Goal: Task Accomplishment & Management: Manage account settings

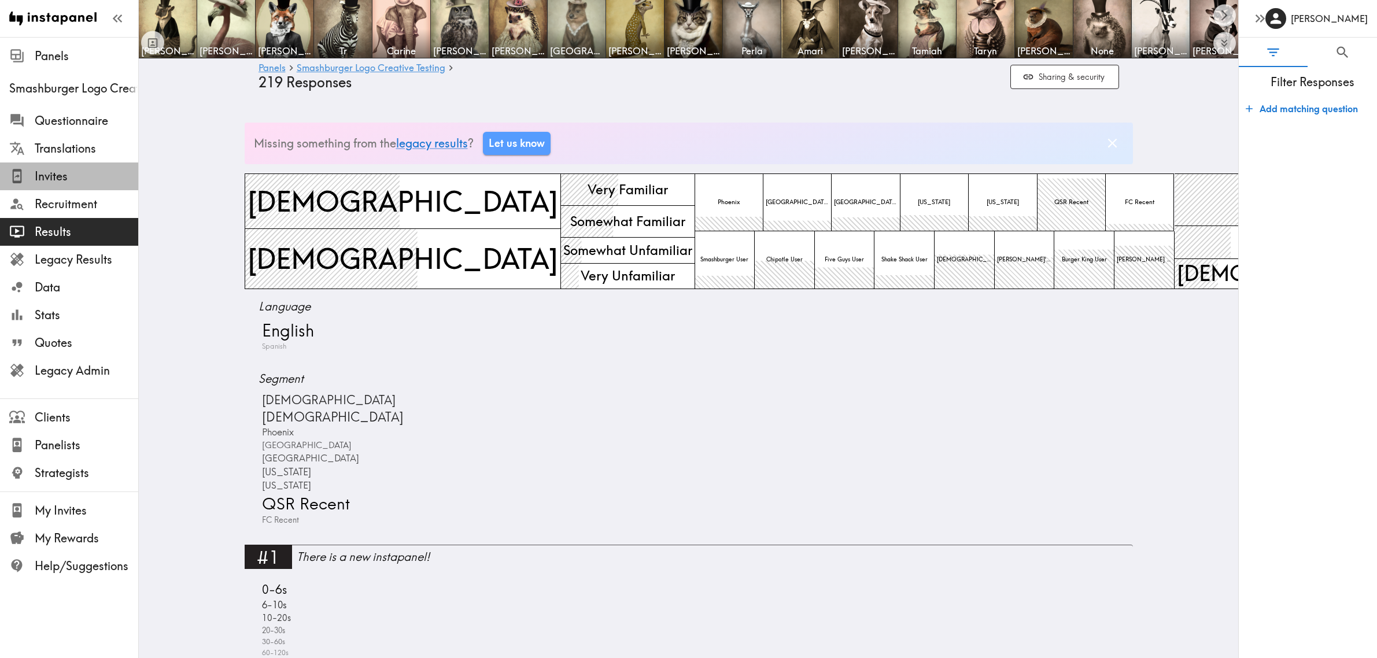
click at [42, 175] on span "Invites" at bounding box center [86, 176] width 103 height 16
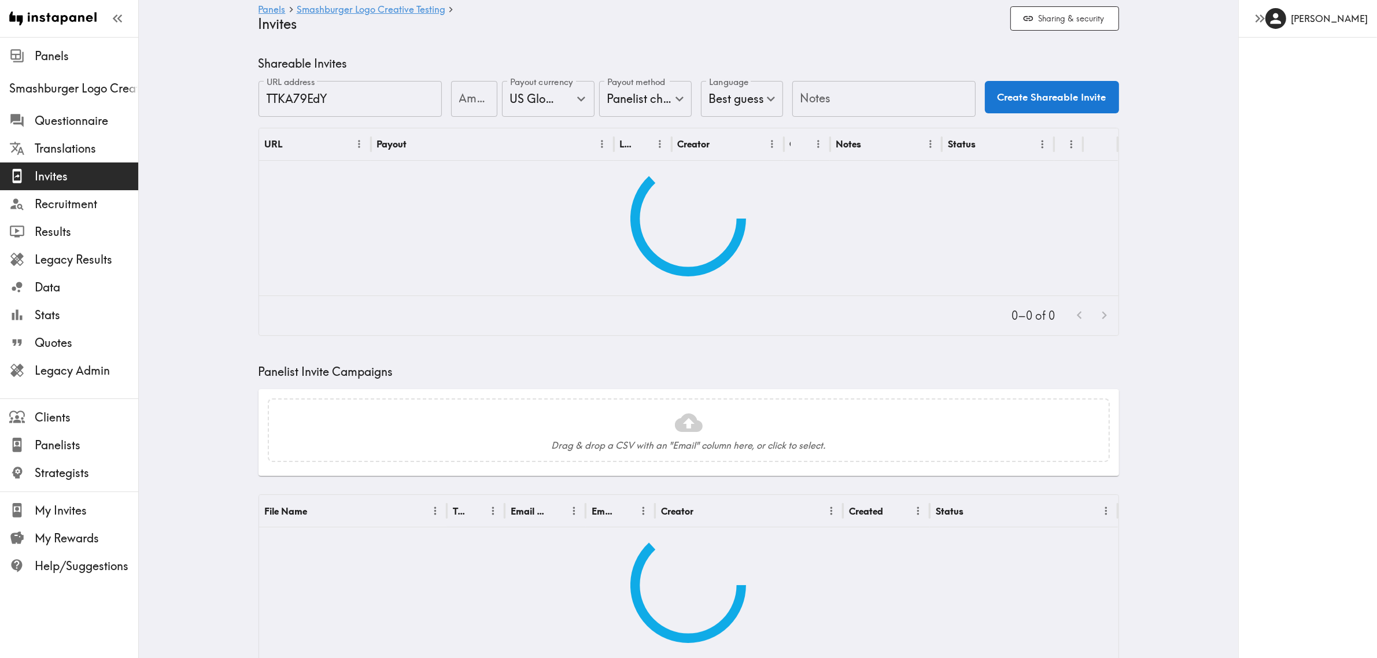
click at [219, 221] on main "Panels Smashburger Logo Creative Testing Invites Sharing & security Shareable I…" at bounding box center [688, 533] width 1099 height 992
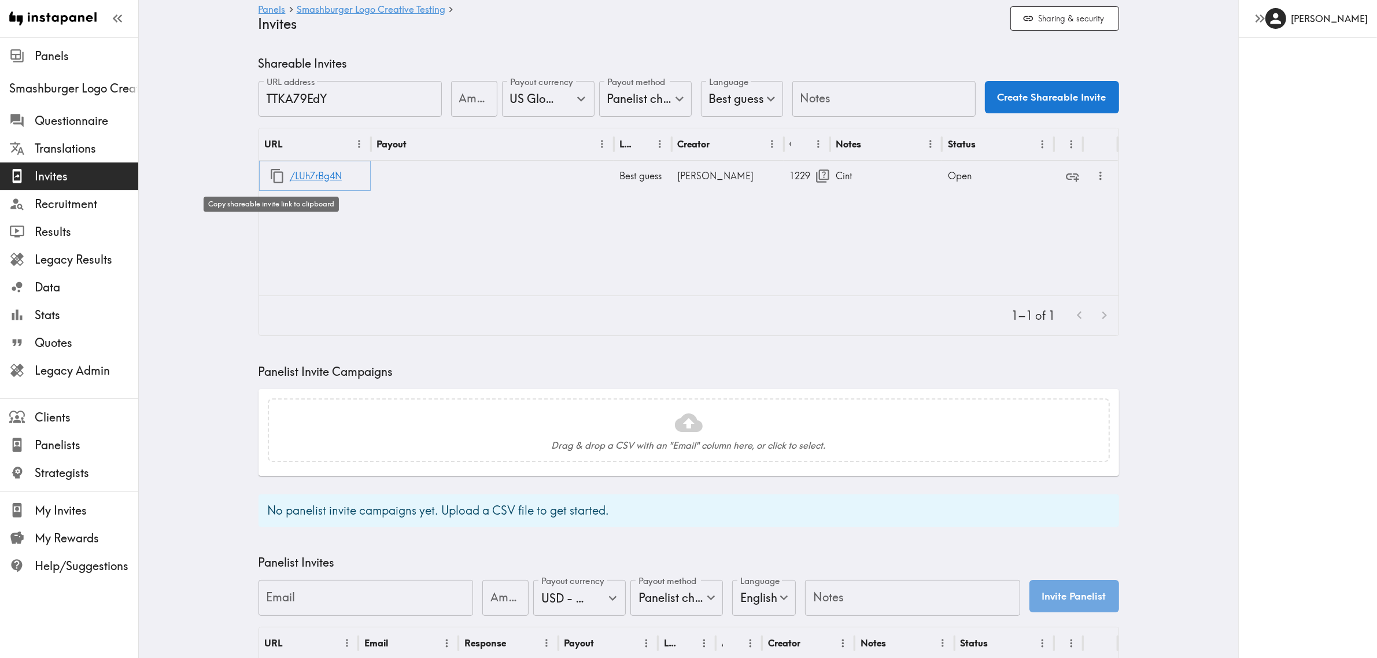
click at [272, 177] on icon "button" at bounding box center [277, 176] width 16 height 16
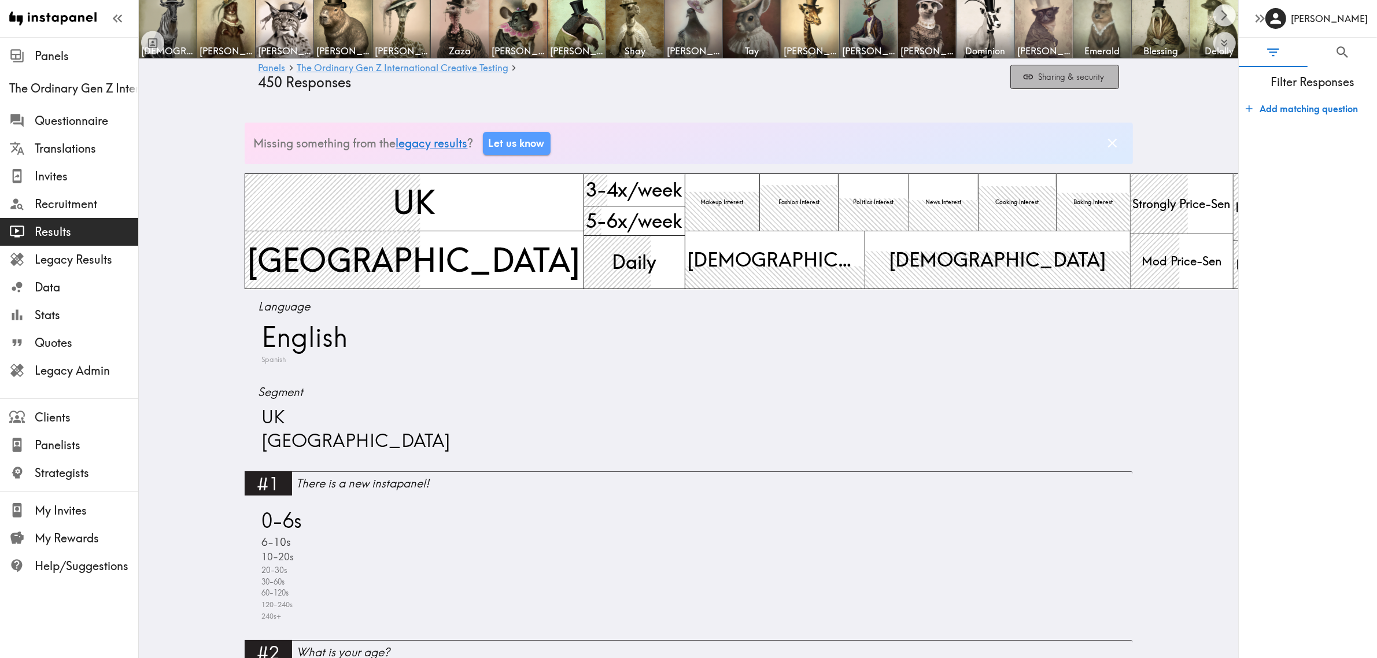
click at [1070, 80] on button "Sharing & security" at bounding box center [1064, 77] width 109 height 25
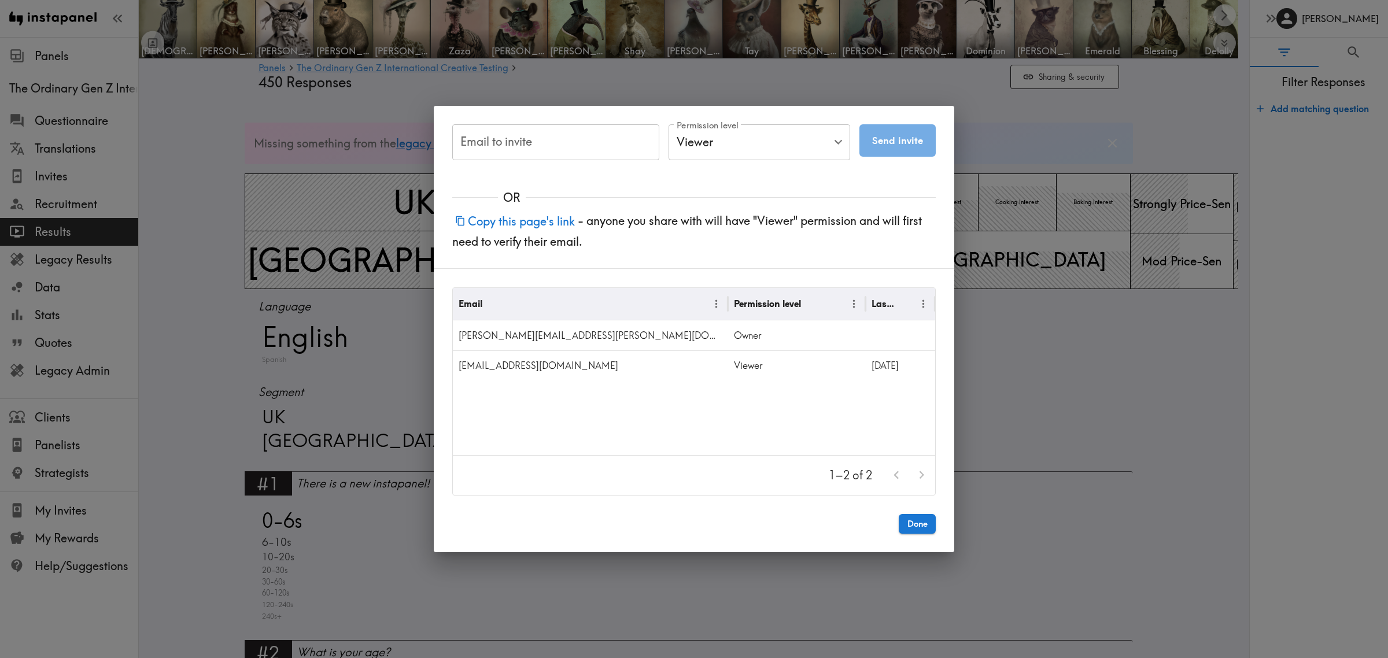
click at [391, 397] on div "Email to invite Email to invite Permission level Viewer Viewer Permission level…" at bounding box center [694, 329] width 1388 height 658
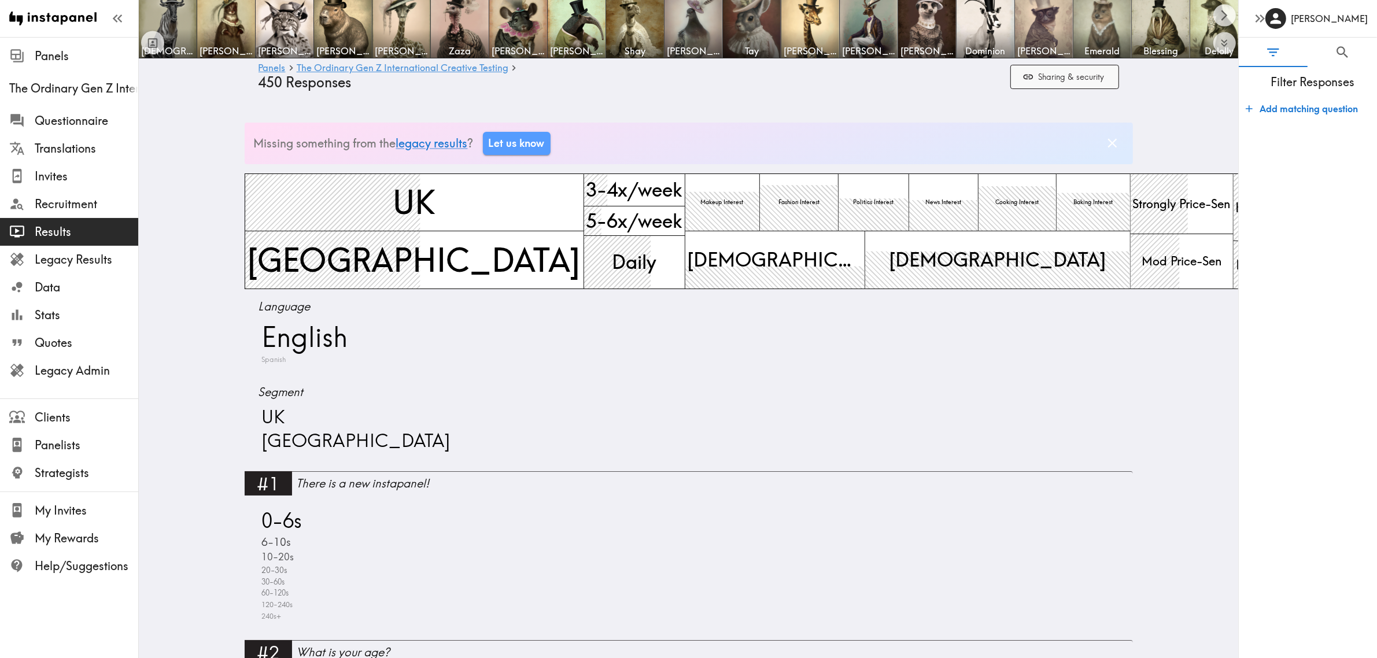
click at [1040, 77] on button "Sharing & security" at bounding box center [1064, 77] width 109 height 25
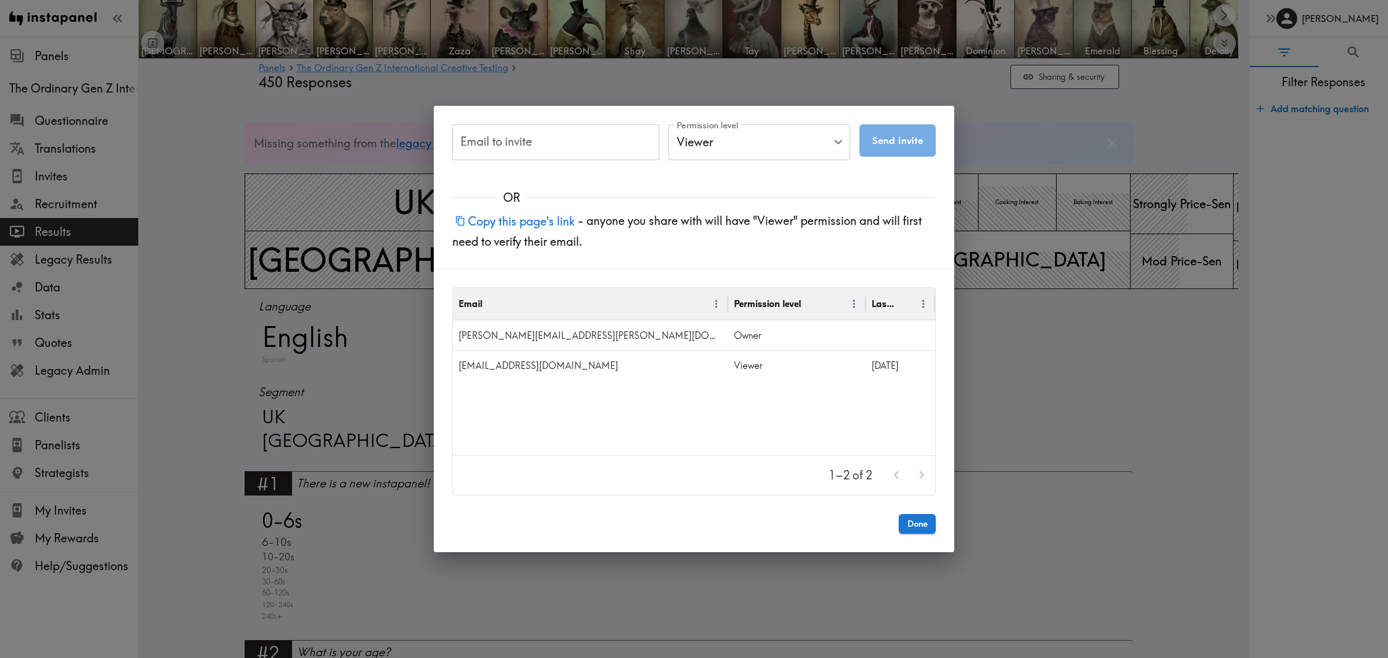
click at [1123, 206] on div "Email to invite Email to invite Permission level Viewer Viewer Permission level…" at bounding box center [694, 329] width 1388 height 658
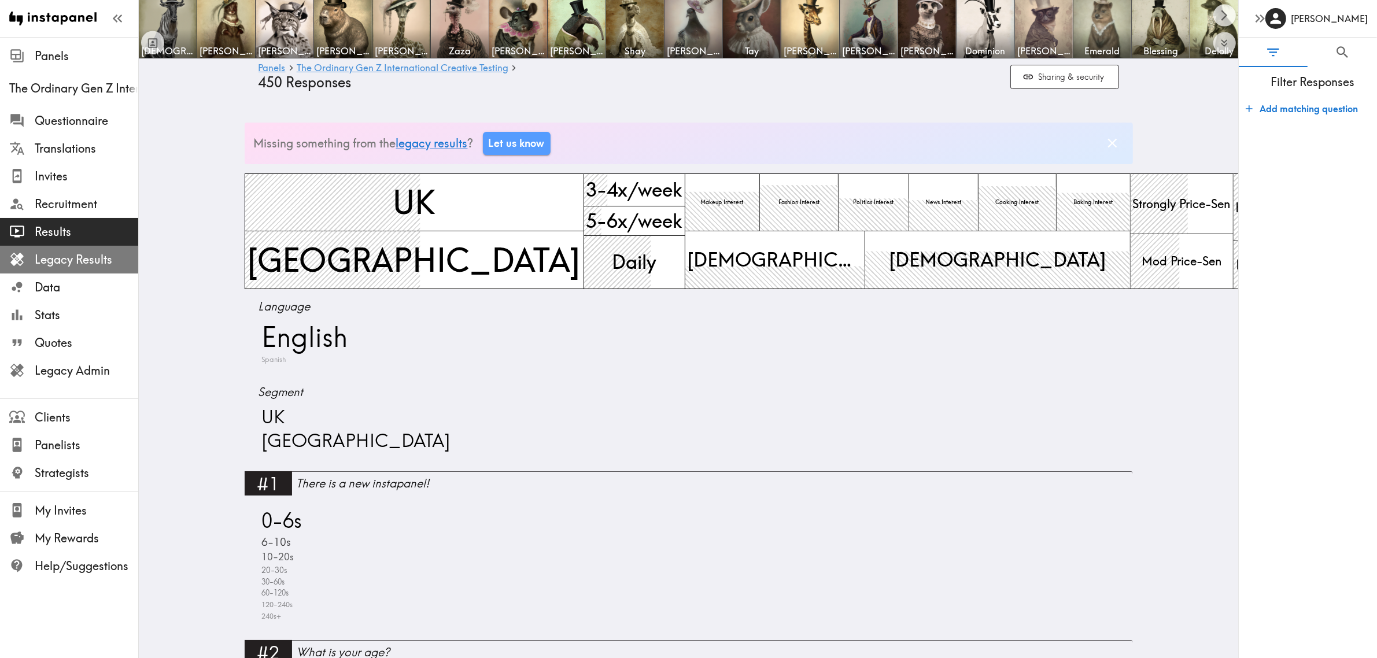
click at [79, 252] on span "Legacy Results" at bounding box center [86, 260] width 103 height 16
